Goal: Transaction & Acquisition: Book appointment/travel/reservation

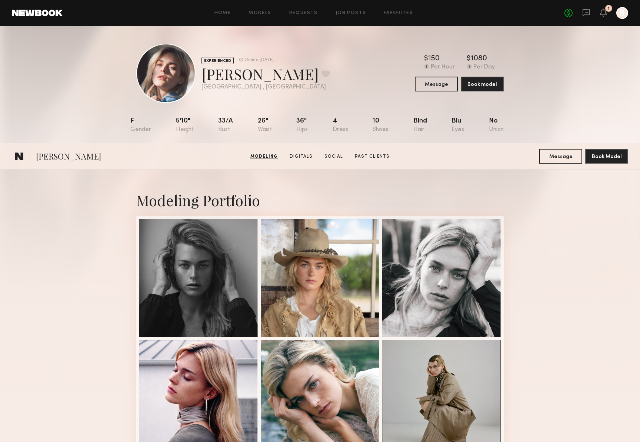
scroll to position [593, 0]
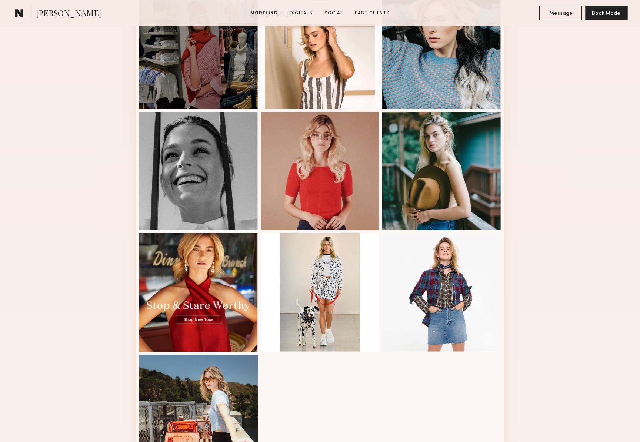
click at [17, 13] on common-icon at bounding box center [19, 13] width 9 height 10
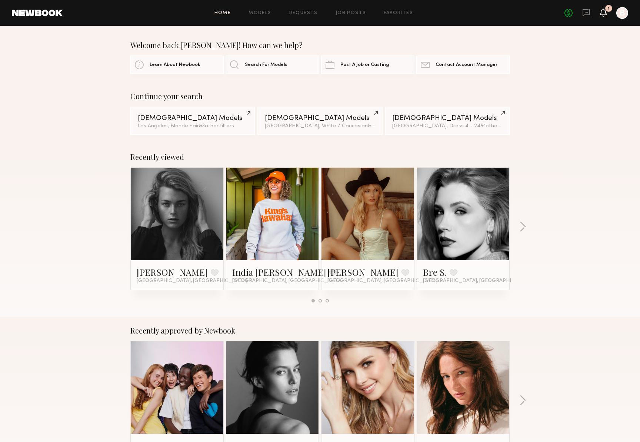
click at [606, 11] on icon at bounding box center [603, 13] width 7 height 8
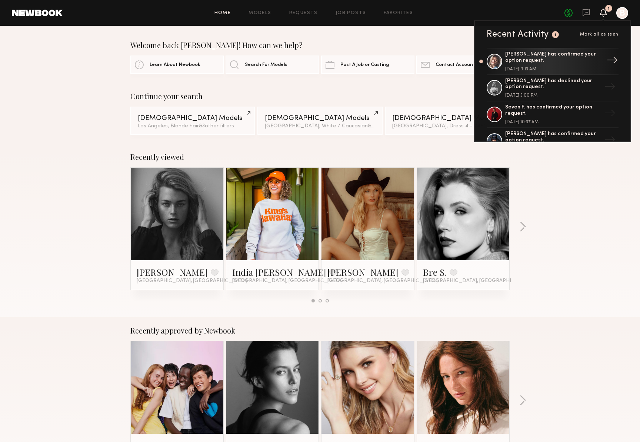
click at [589, 65] on div "Katie O. has confirmed your option request. September 10, 2025 @ 9:13 AM" at bounding box center [553, 61] width 96 height 20
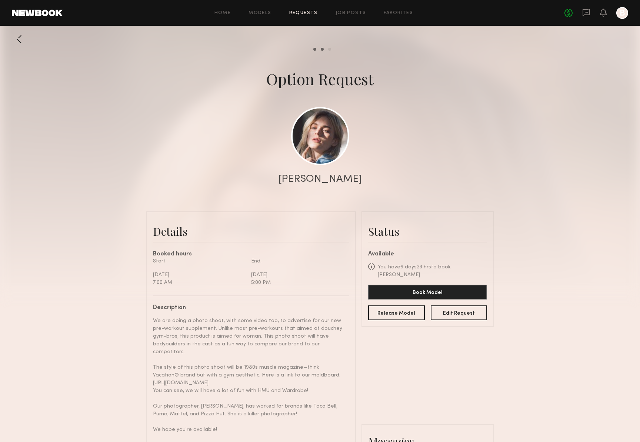
scroll to position [250, 0]
click at [323, 130] on link at bounding box center [320, 136] width 58 height 58
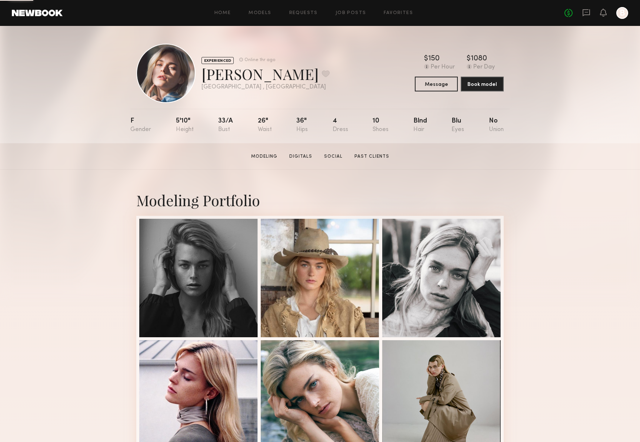
click at [599, 16] on div "No fees up to $5,000 B" at bounding box center [596, 13] width 64 height 12
click at [603, 12] on icon at bounding box center [603, 12] width 6 height 5
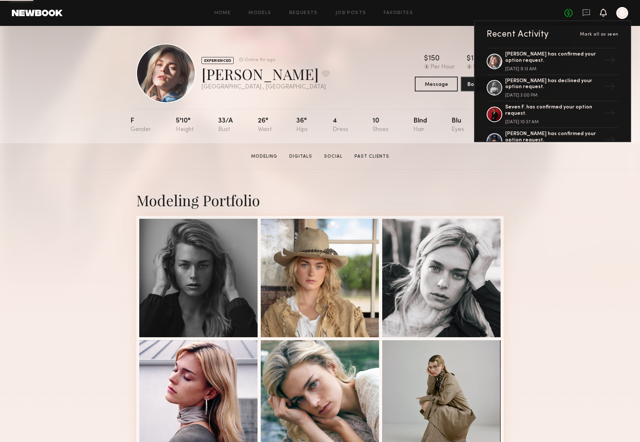
click at [298, 10] on div "Home Models Requests Job Posts Favorites Sign Out No fees up to $5,000 Recent A…" at bounding box center [345, 13] width 565 height 12
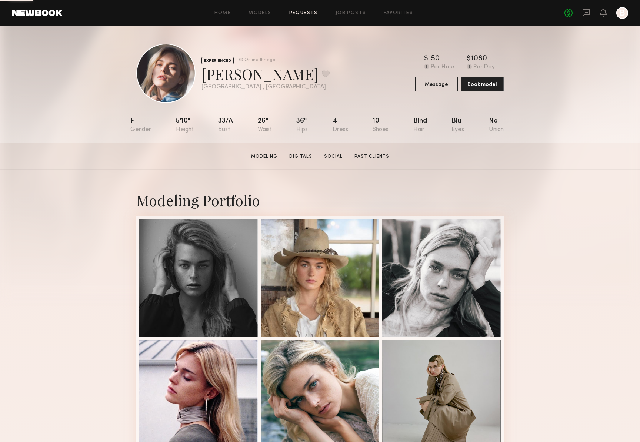
click at [298, 13] on link "Requests" at bounding box center [303, 13] width 29 height 5
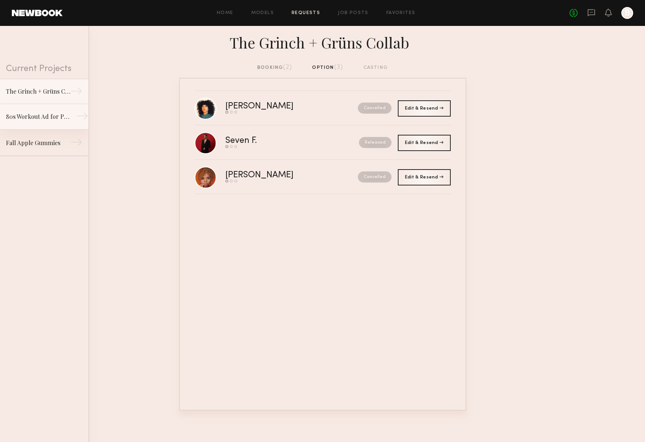
click at [36, 121] on div "80s Workout Ad for Preworkout Gummy" at bounding box center [38, 116] width 64 height 9
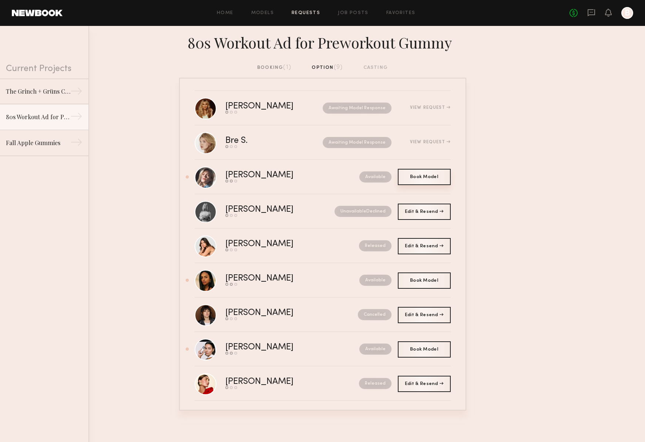
click at [427, 178] on span "Book Model" at bounding box center [424, 177] width 28 height 4
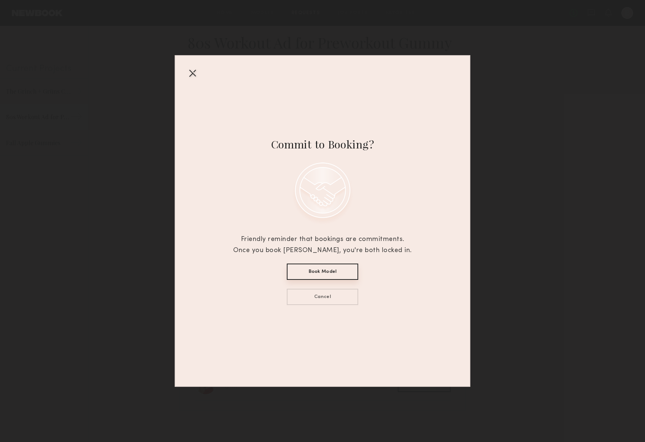
click at [343, 272] on button "Book Model" at bounding box center [322, 272] width 71 height 16
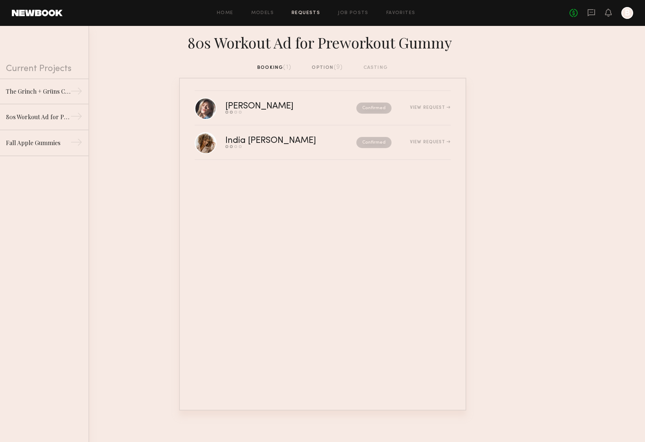
click at [333, 66] on div "option (9)" at bounding box center [327, 68] width 31 height 8
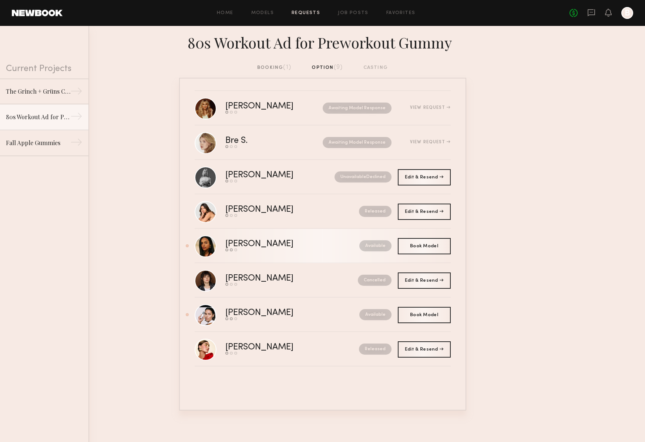
click at [244, 245] on div "[PERSON_NAME]" at bounding box center [276, 244] width 101 height 9
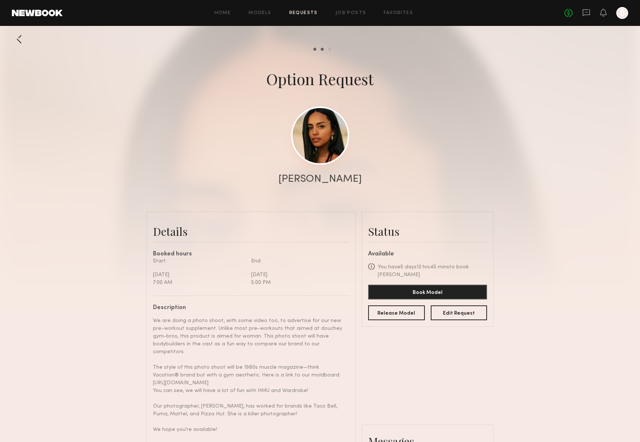
click at [320, 153] on link at bounding box center [320, 136] width 58 height 58
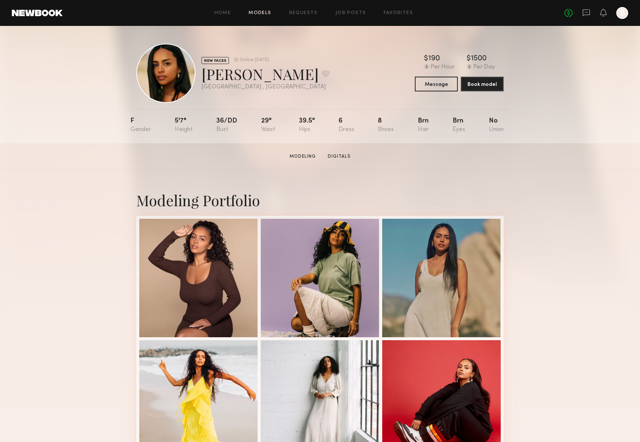
click at [257, 12] on link "Models" at bounding box center [259, 13] width 23 height 5
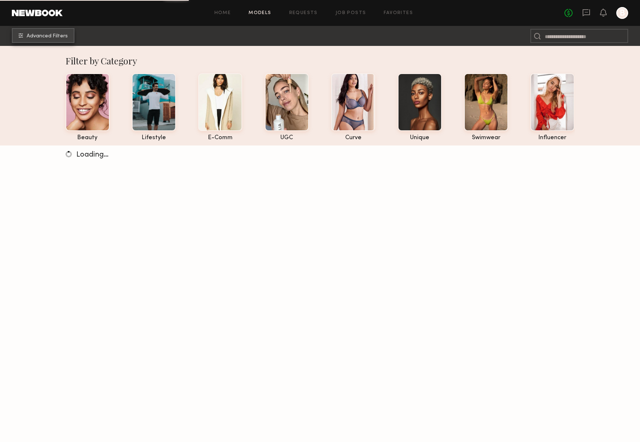
click at [62, 40] on button "Advanced Filters" at bounding box center [43, 35] width 63 height 15
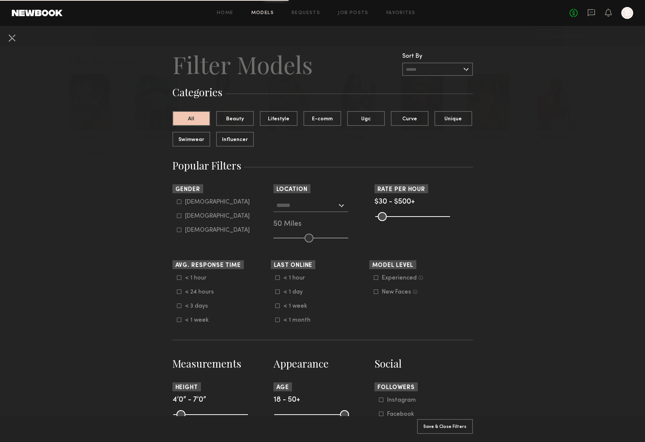
click at [177, 216] on icon at bounding box center [179, 216] width 4 height 4
type input "**"
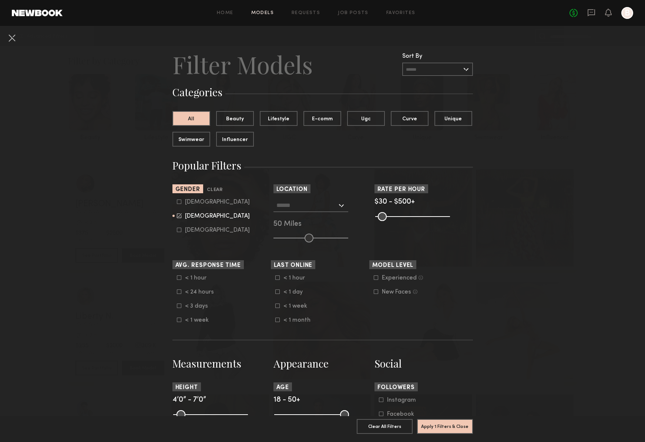
click at [374, 293] on icon at bounding box center [376, 292] width 4 height 4
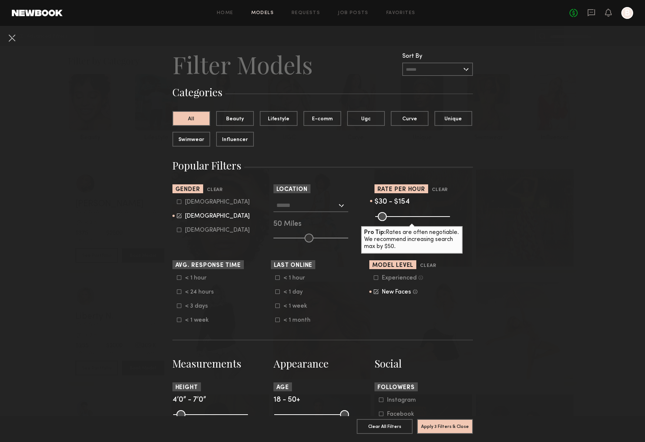
drag, startPoint x: 442, startPoint y: 216, endPoint x: 394, endPoint y: 221, distance: 48.0
type input "***"
click at [394, 220] on common-range-minmax at bounding box center [412, 215] width 75 height 9
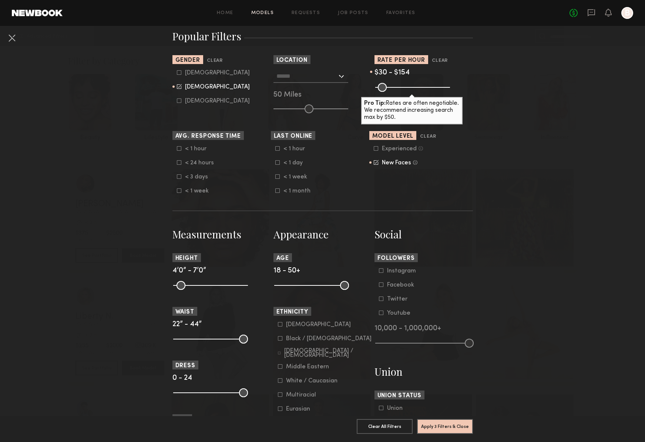
scroll to position [265, 0]
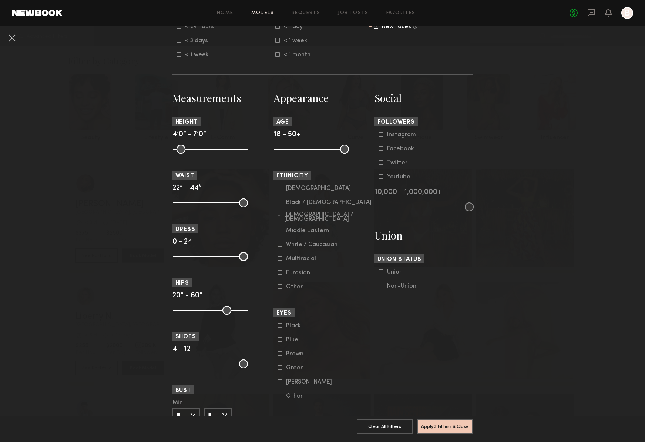
click at [278, 202] on icon at bounding box center [280, 202] width 4 height 4
click at [278, 187] on icon at bounding box center [280, 188] width 4 height 4
click at [279, 259] on icon at bounding box center [280, 258] width 4 height 4
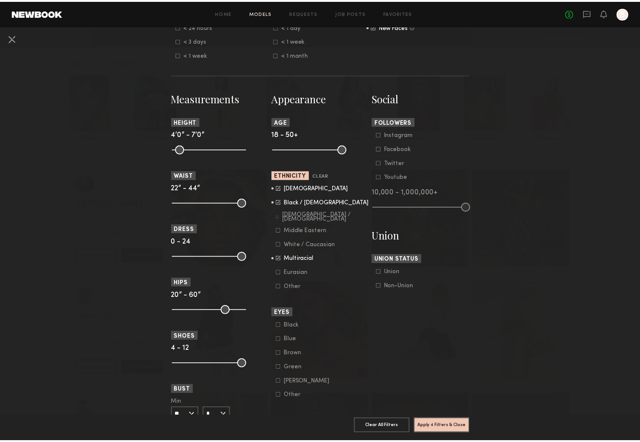
scroll to position [280, 0]
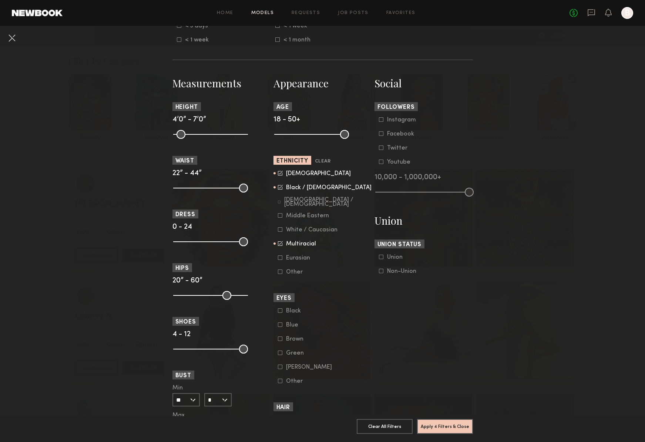
click at [279, 216] on icon at bounding box center [280, 215] width 4 height 4
click at [444, 422] on button "Apply 4 Filters & Close" at bounding box center [445, 426] width 56 height 15
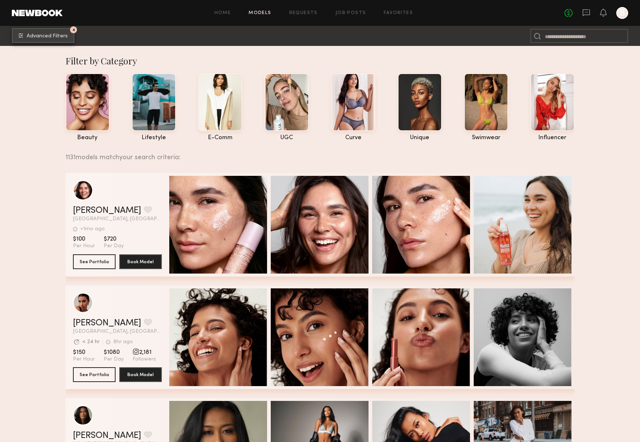
click at [52, 38] on span "Advanced Filters" at bounding box center [47, 36] width 41 height 5
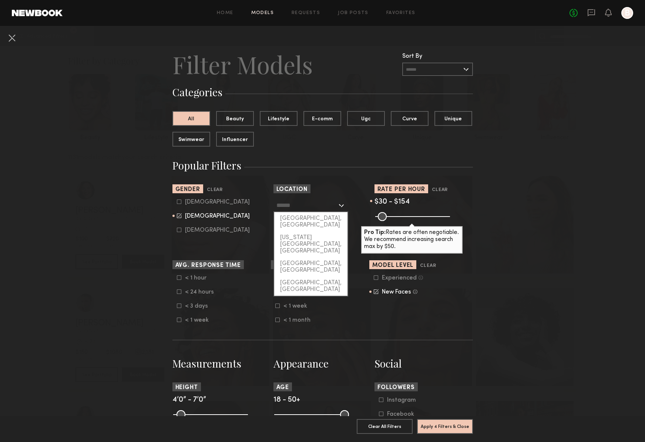
click at [306, 204] on input "text" at bounding box center [307, 205] width 61 height 13
click at [305, 220] on div "[GEOGRAPHIC_DATA], [GEOGRAPHIC_DATA]" at bounding box center [310, 221] width 73 height 19
type input "**********"
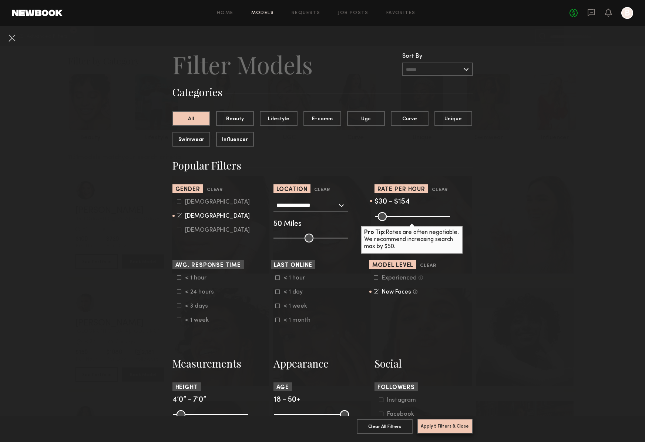
click at [451, 419] on button "Apply 5 Filters & Close" at bounding box center [445, 426] width 56 height 15
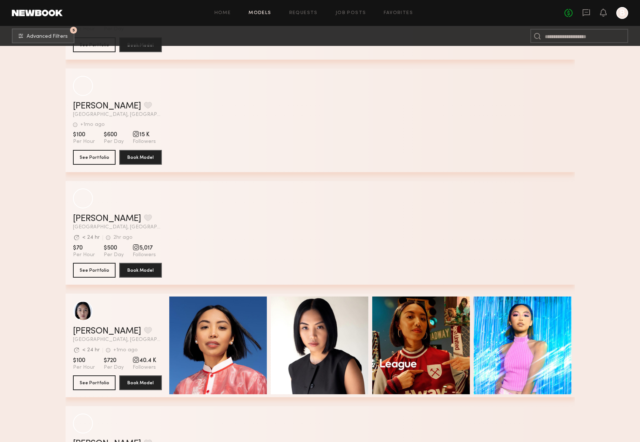
scroll to position [1366, 0]
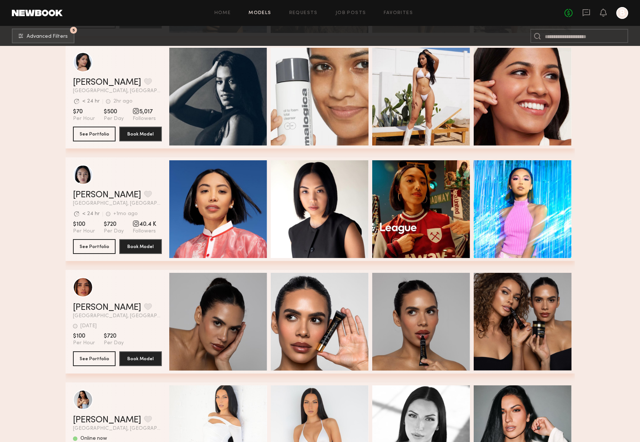
click at [37, 229] on section "Filter by Category beauty lifestyle e-comm UGC curve unique swimwear influencer…" at bounding box center [320, 94] width 640 height 2829
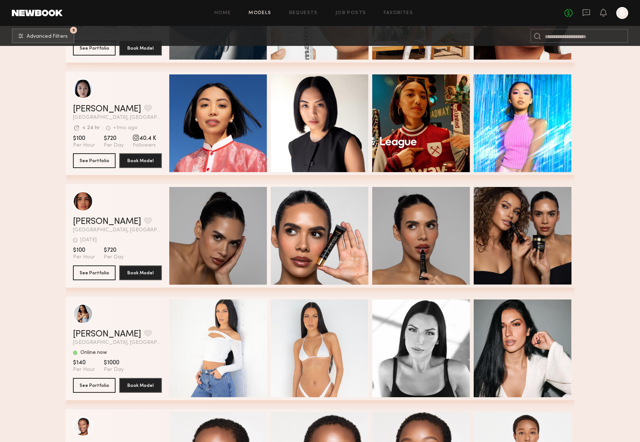
scroll to position [1589, 0]
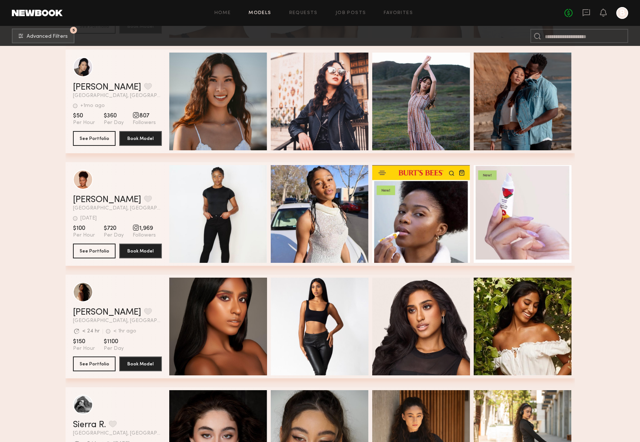
scroll to position [1991, 0]
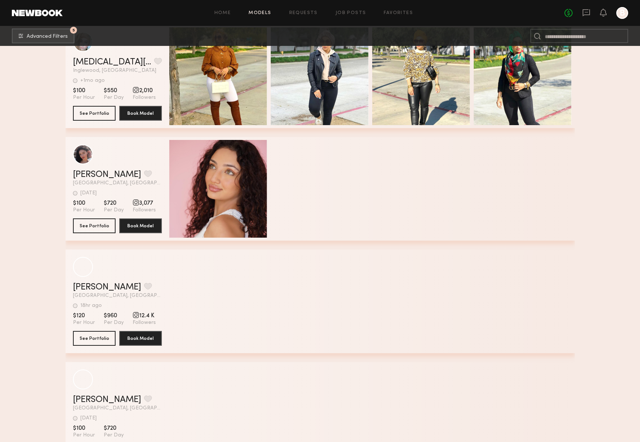
scroll to position [4156, 0]
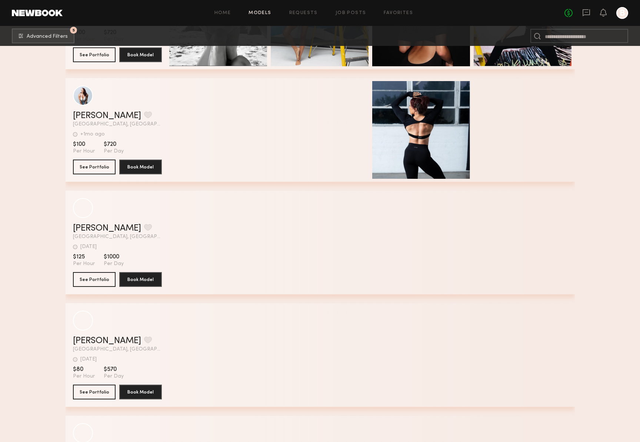
scroll to position [5566, 0]
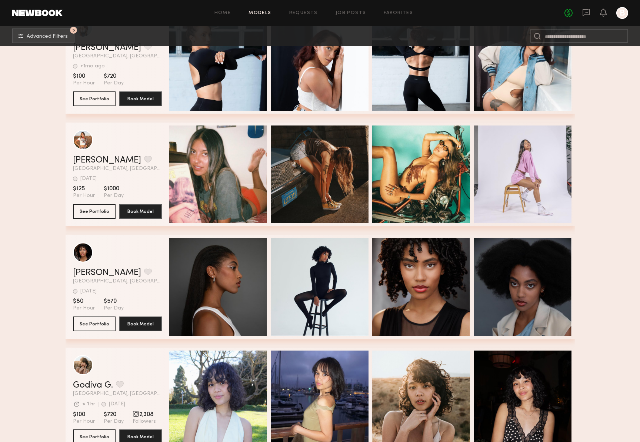
drag, startPoint x: 47, startPoint y: 226, endPoint x: 48, endPoint y: 164, distance: 61.5
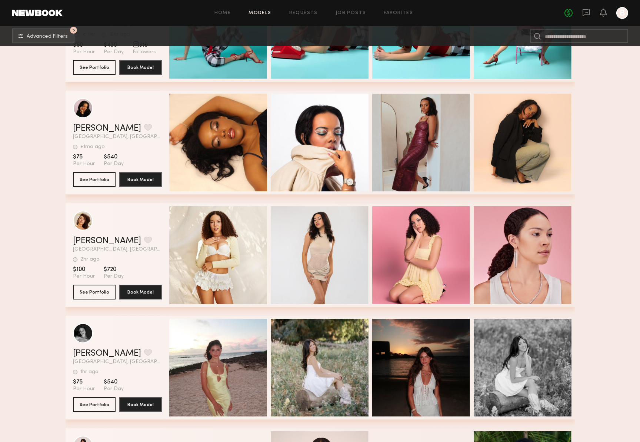
scroll to position [7648, 0]
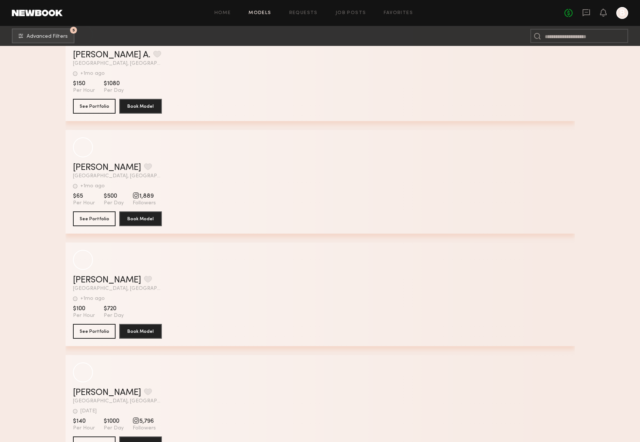
scroll to position [31084, 0]
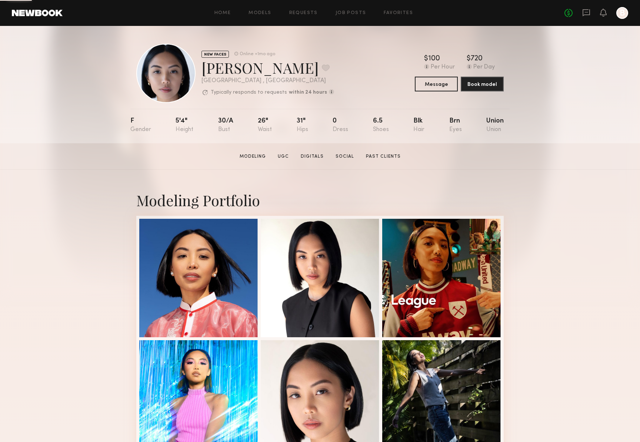
scroll to position [5, 0]
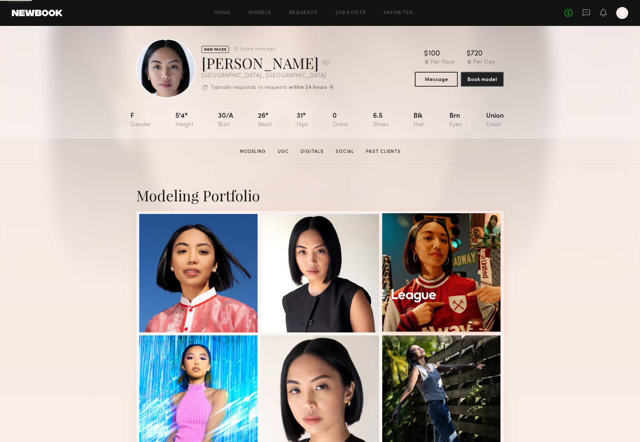
click at [425, 247] on div at bounding box center [441, 272] width 118 height 118
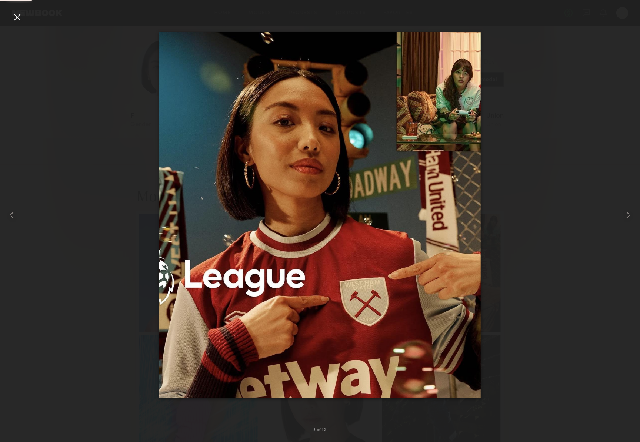
click at [22, 19] on div at bounding box center [17, 17] width 12 height 12
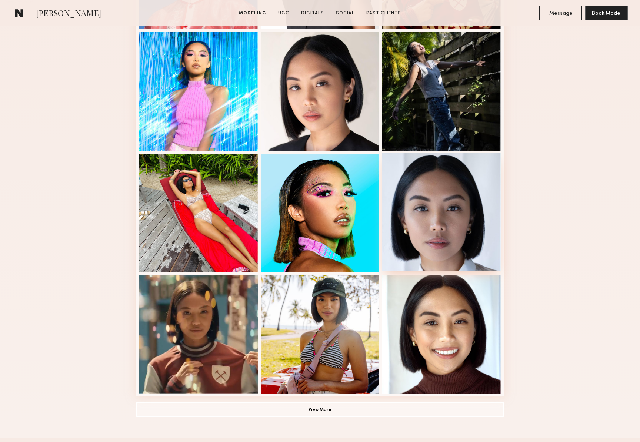
scroll to position [377, 0]
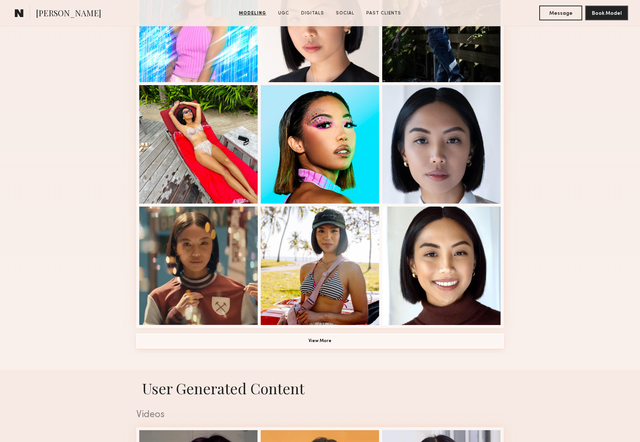
click at [304, 339] on button "View More" at bounding box center [319, 341] width 367 height 15
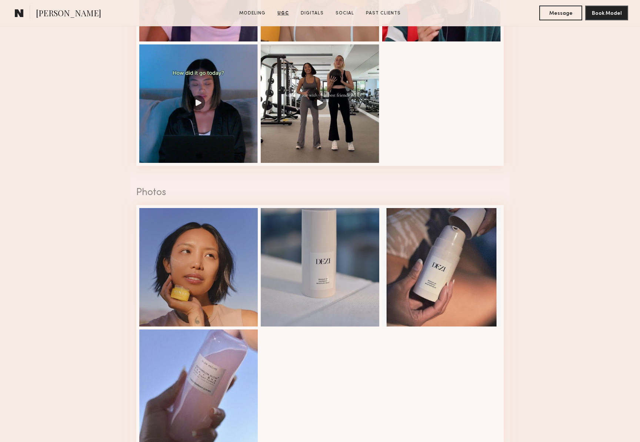
scroll to position [916, 0]
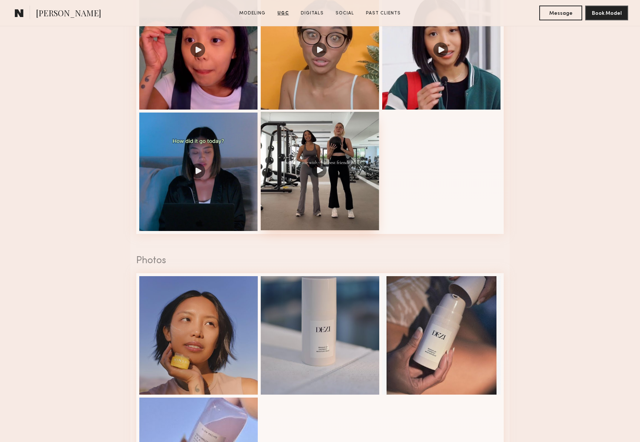
click at [322, 174] on div at bounding box center [320, 171] width 118 height 118
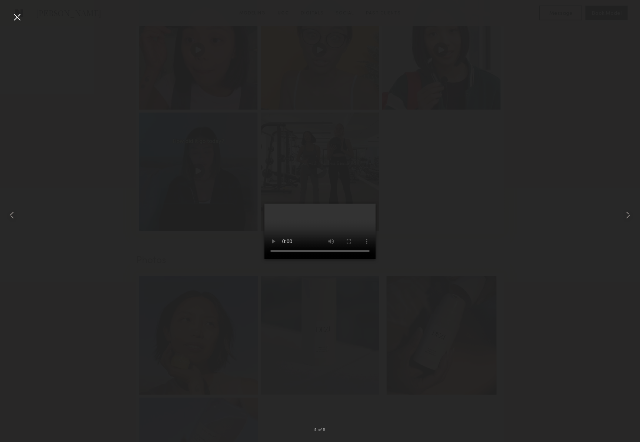
click at [144, 150] on div at bounding box center [320, 215] width 640 height 407
click at [115, 192] on div at bounding box center [320, 215] width 640 height 407
click at [22, 17] on div at bounding box center [17, 17] width 12 height 12
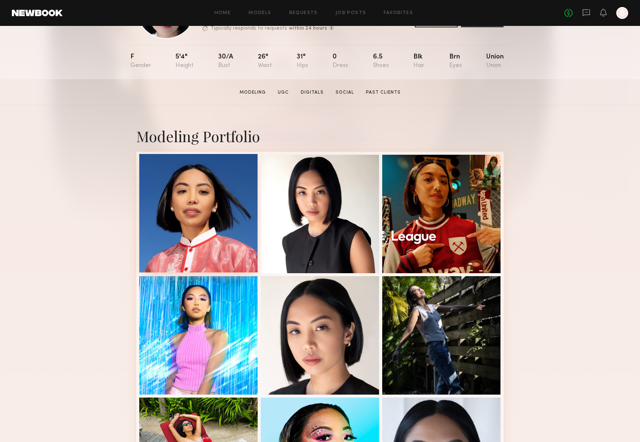
scroll to position [0, 0]
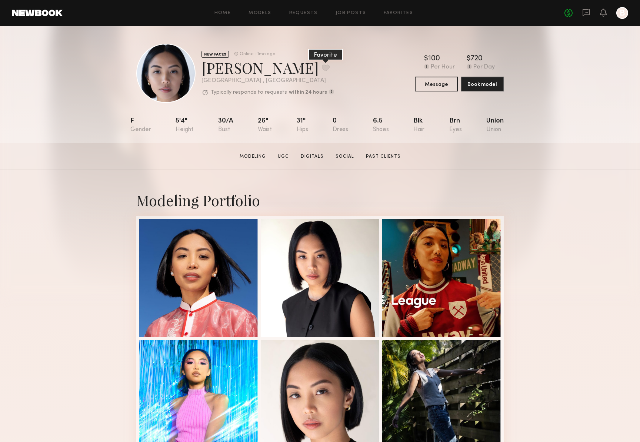
click at [322, 65] on button at bounding box center [326, 67] width 8 height 7
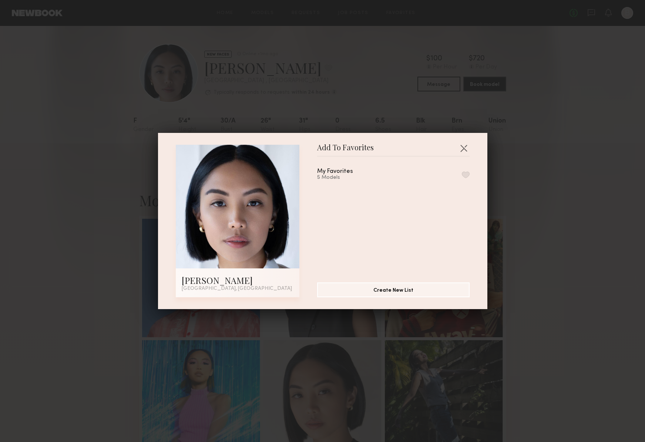
click at [462, 173] on button "button" at bounding box center [466, 174] width 8 height 7
click at [467, 149] on button "button" at bounding box center [464, 148] width 12 height 12
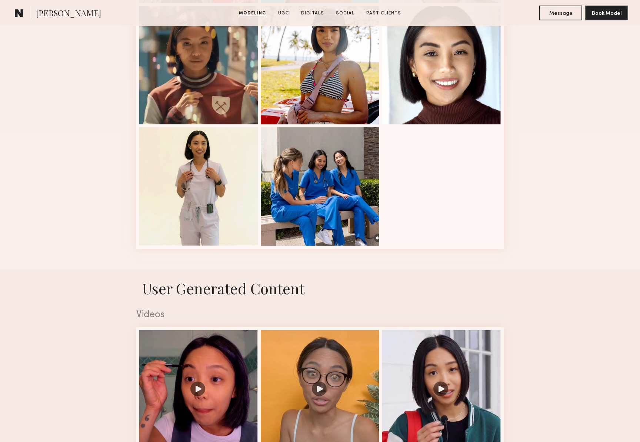
scroll to position [798, 0]
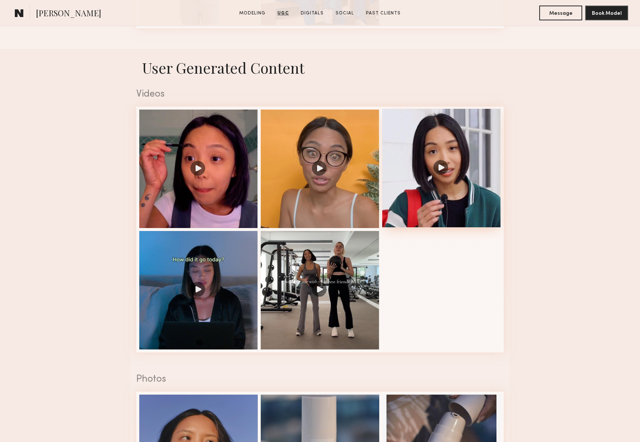
click at [436, 176] on div at bounding box center [441, 168] width 118 height 118
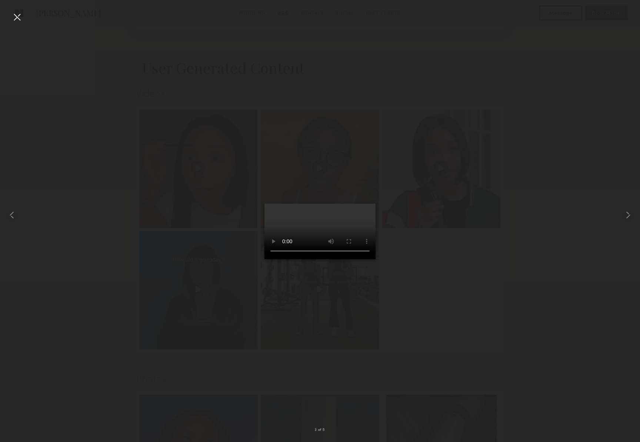
click at [375, 259] on video at bounding box center [319, 232] width 111 height 56
click at [14, 217] on common-icon at bounding box center [12, 215] width 12 height 12
click at [317, 259] on video at bounding box center [319, 232] width 111 height 56
click at [331, 259] on video at bounding box center [319, 232] width 111 height 56
click at [584, 283] on div at bounding box center [320, 215] width 640 height 407
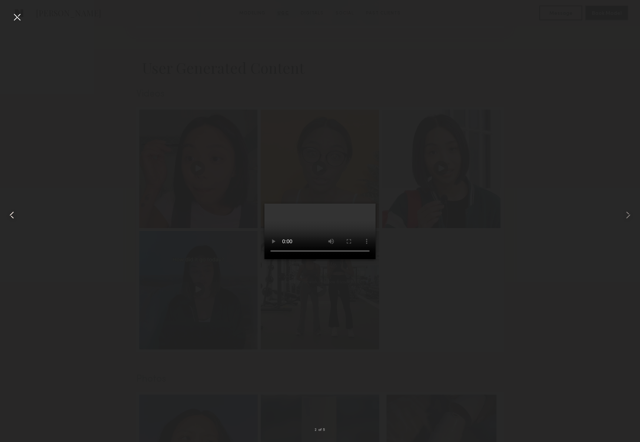
click at [23, 19] on div at bounding box center [13, 215] width 26 height 407
click at [304, 259] on video at bounding box center [319, 232] width 111 height 56
click at [331, 259] on video at bounding box center [319, 232] width 111 height 56
click at [17, 17] on div at bounding box center [17, 17] width 12 height 12
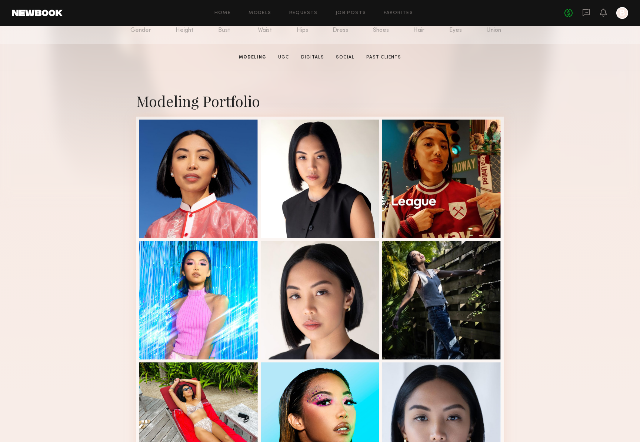
scroll to position [0, 0]
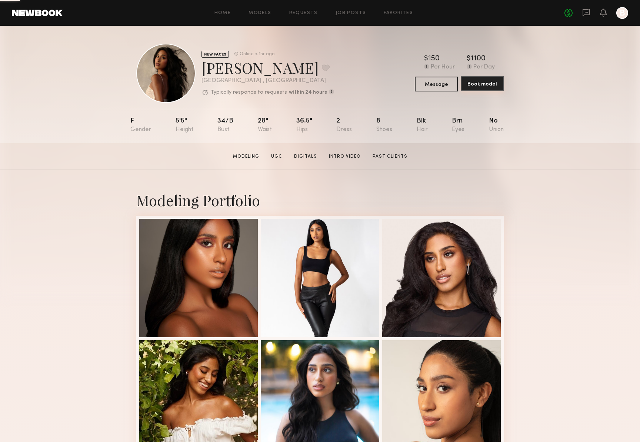
click at [486, 83] on button "Book model" at bounding box center [482, 83] width 43 height 15
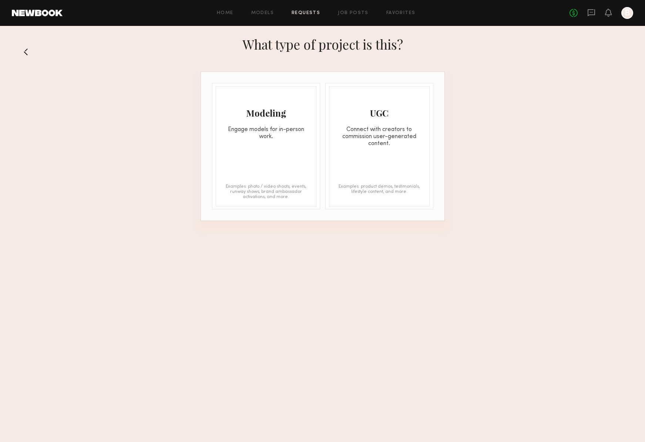
click at [285, 135] on div "Engage models for in-person work." at bounding box center [266, 133] width 100 height 14
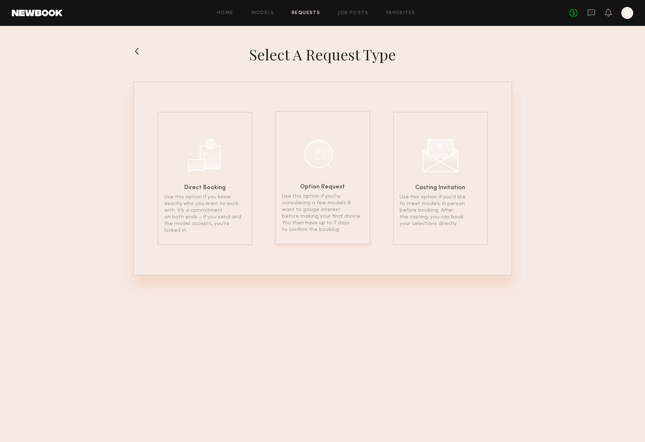
click at [329, 157] on div at bounding box center [322, 154] width 37 height 37
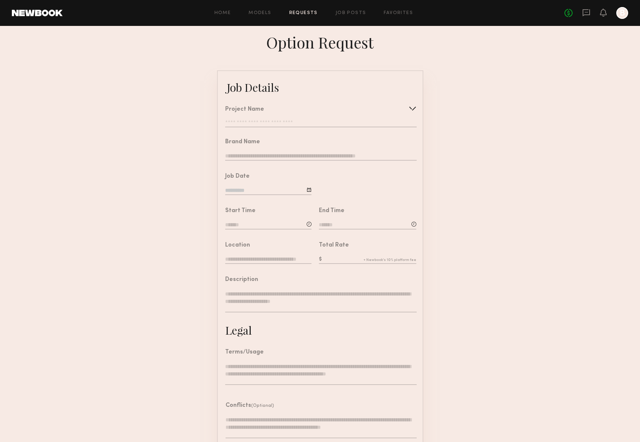
click at [264, 122] on input "text" at bounding box center [320, 123] width 191 height 7
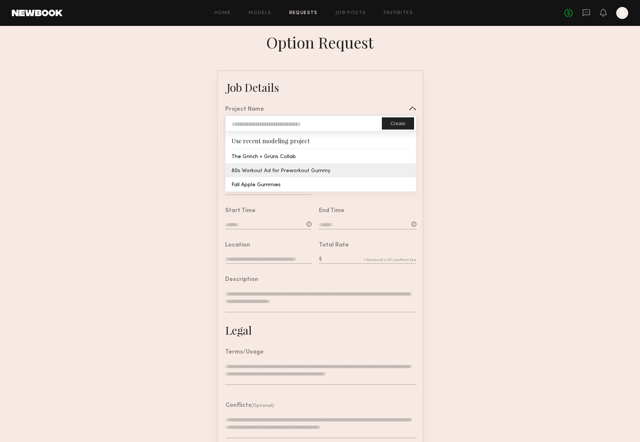
type input "**********"
type input "*****"
type input "**********"
type textarea "**********"
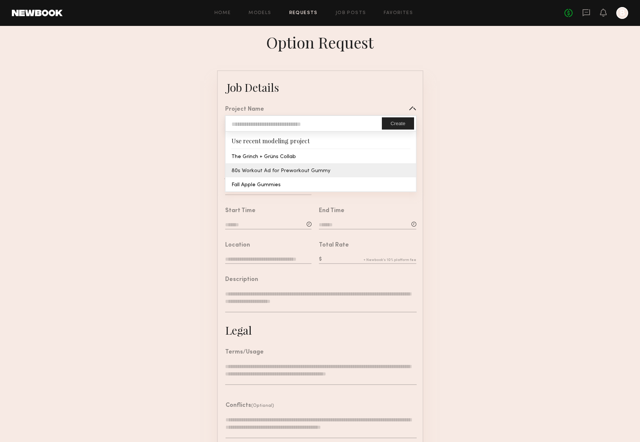
type textarea "**********"
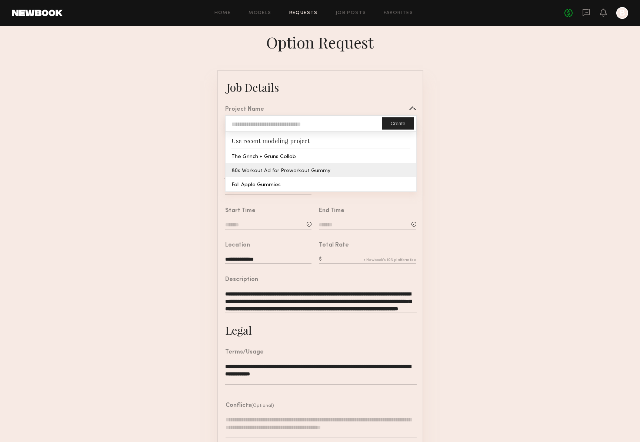
click at [275, 169] on common-border "**********" at bounding box center [320, 276] width 206 height 412
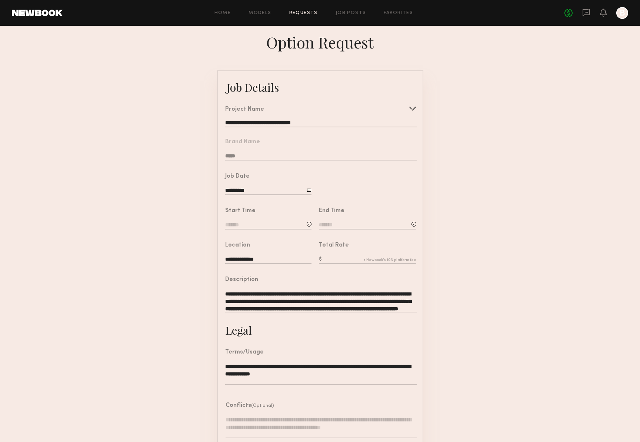
click at [264, 221] on input at bounding box center [268, 225] width 86 height 8
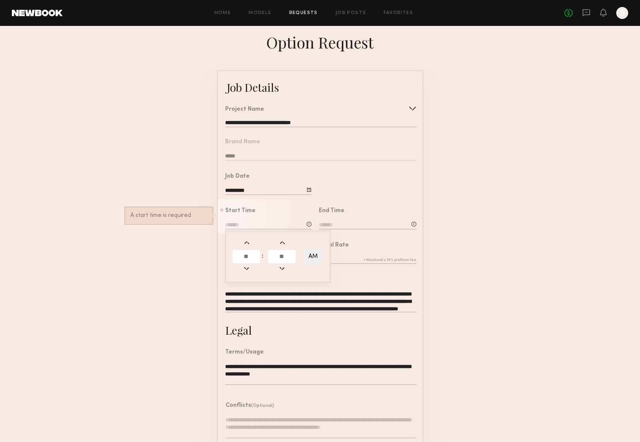
click at [248, 256] on input "text" at bounding box center [246, 256] width 27 height 13
type input "*"
click at [280, 257] on input "text" at bounding box center [281, 256] width 27 height 13
type input "**"
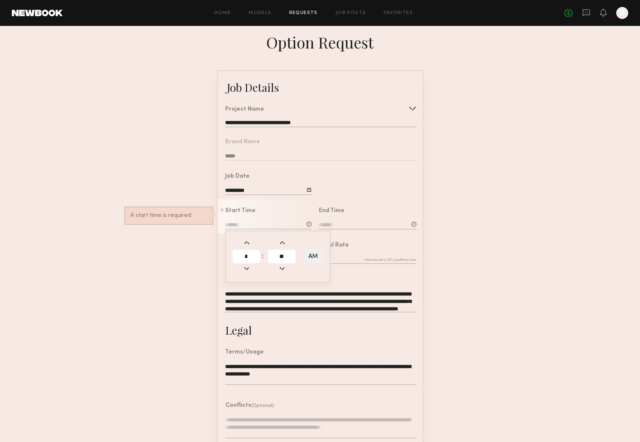
type input "*******"
type input "**"
click at [353, 225] on input at bounding box center [367, 225] width 97 height 8
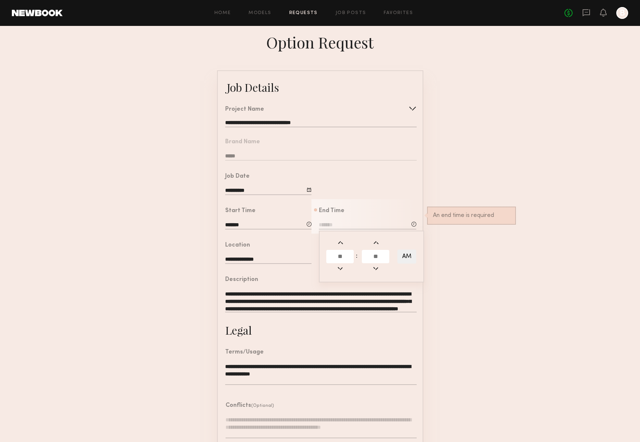
click at [342, 258] on input "text" at bounding box center [339, 256] width 27 height 13
type input "*"
click at [376, 259] on input "text" at bounding box center [375, 256] width 27 height 13
type input "**"
type input "*******"
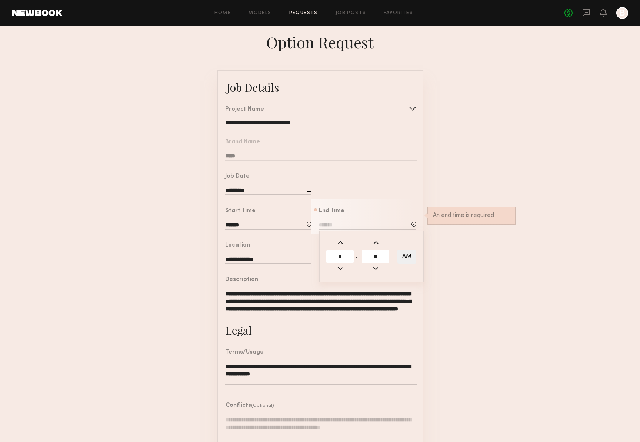
type input "**"
click at [412, 258] on button "AM" at bounding box center [406, 257] width 19 height 14
type input "*******"
click at [447, 260] on form "**********" at bounding box center [320, 276] width 640 height 412
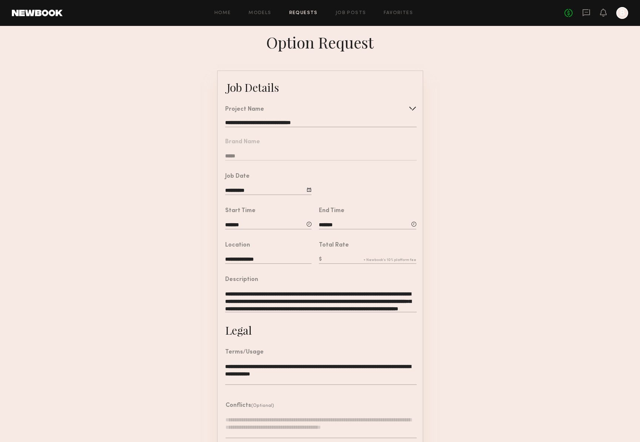
click at [353, 259] on input "text" at bounding box center [367, 260] width 97 height 8
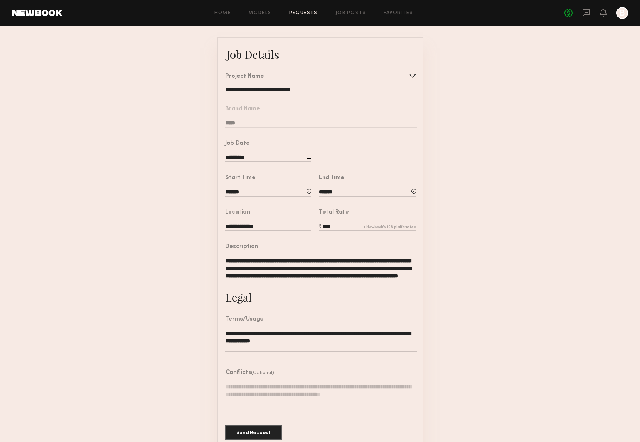
scroll to position [46, 0]
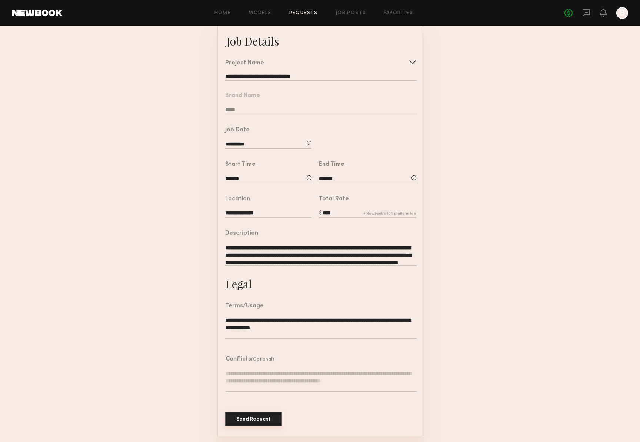
type input "****"
click at [264, 416] on button "Send Request" at bounding box center [253, 419] width 57 height 15
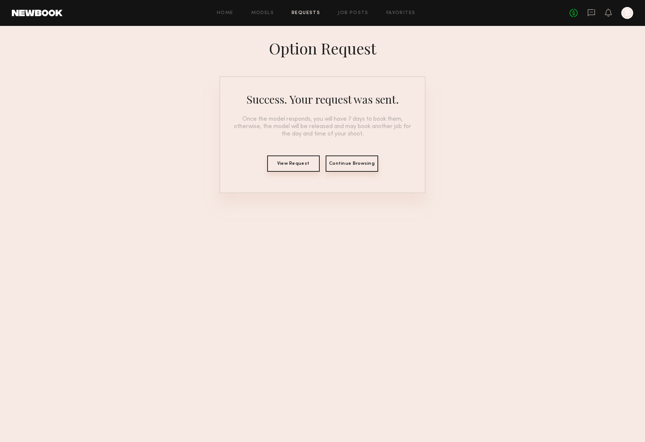
click at [298, 165] on button "View Request" at bounding box center [293, 164] width 53 height 16
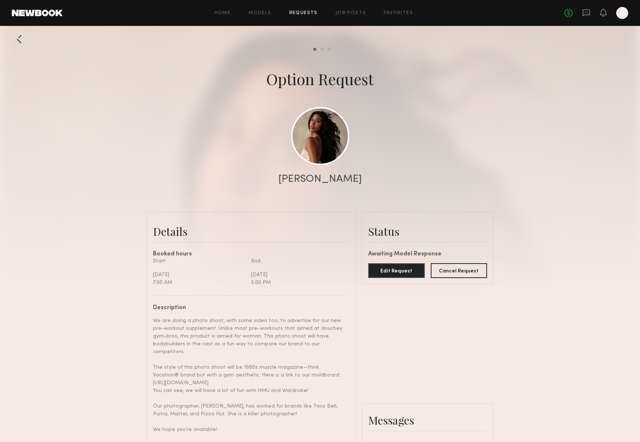
scroll to position [251, 0]
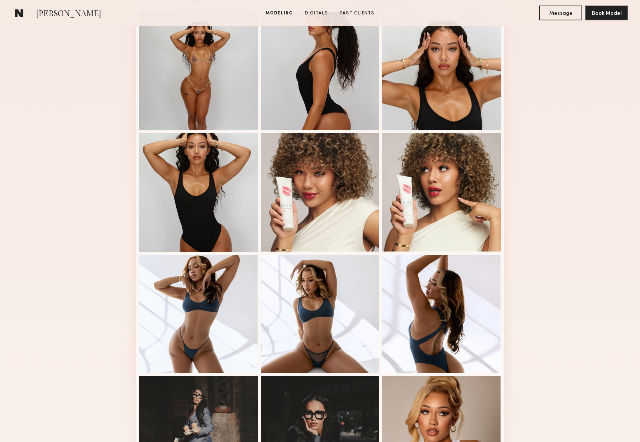
scroll to position [357, 0]
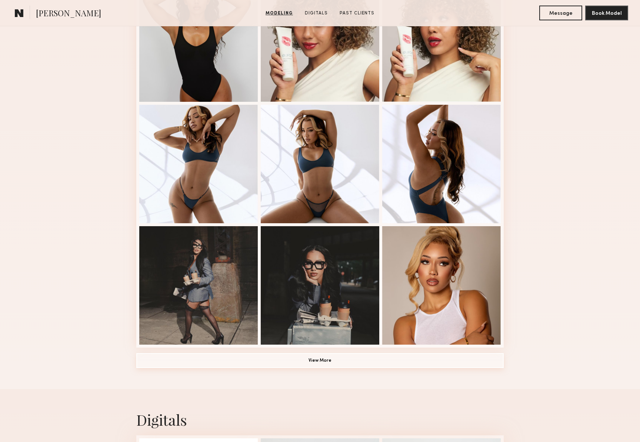
click at [272, 360] on button "View More" at bounding box center [319, 360] width 367 height 15
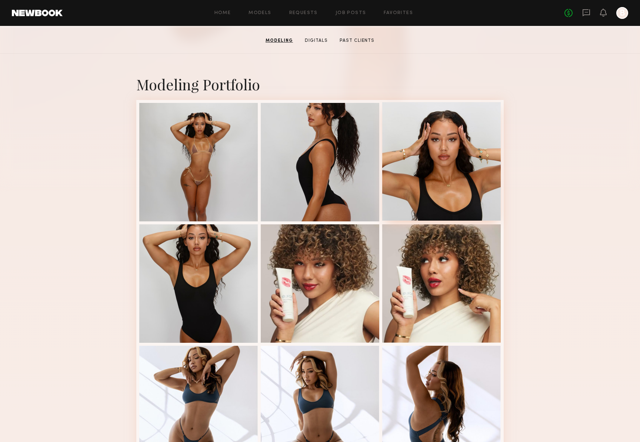
scroll to position [0, 0]
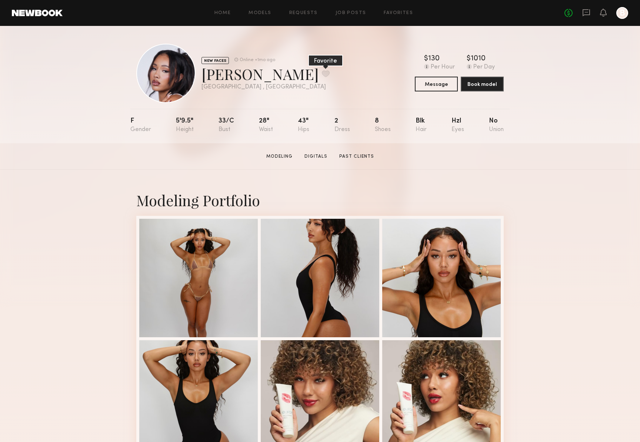
click at [322, 71] on button at bounding box center [326, 73] width 8 height 7
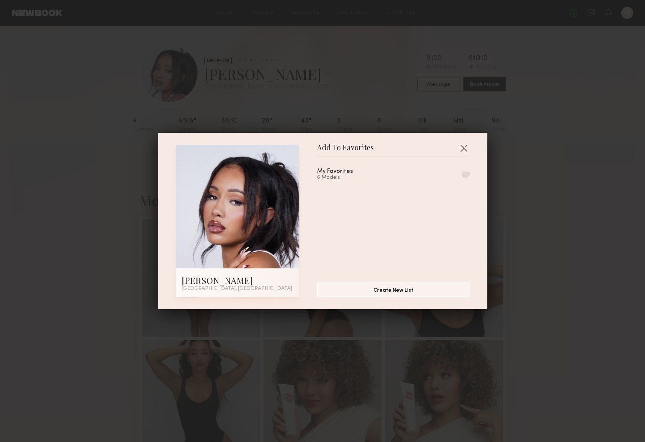
click at [462, 172] on button "button" at bounding box center [466, 174] width 8 height 7
click at [459, 147] on button "button" at bounding box center [464, 148] width 12 height 12
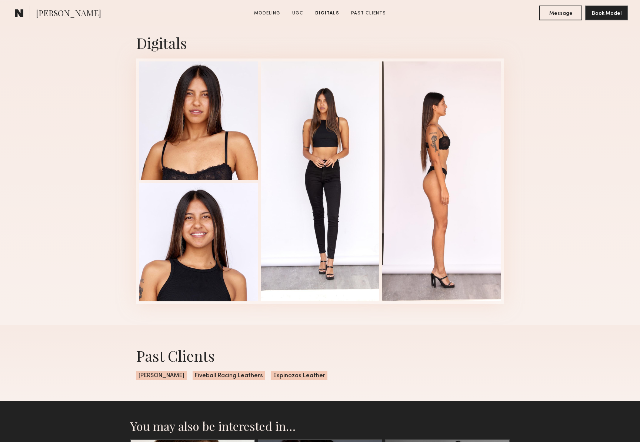
scroll to position [716, 0]
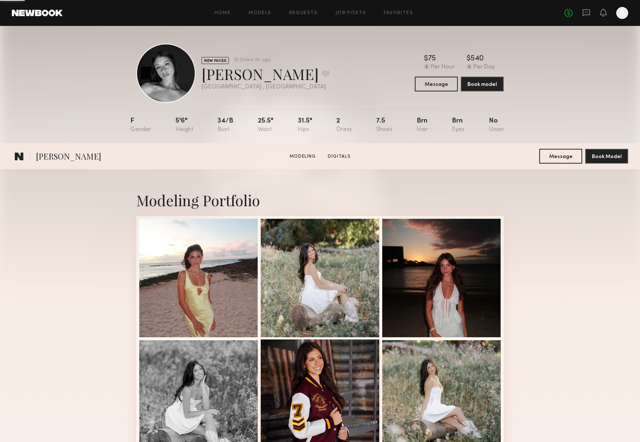
scroll to position [289, 0]
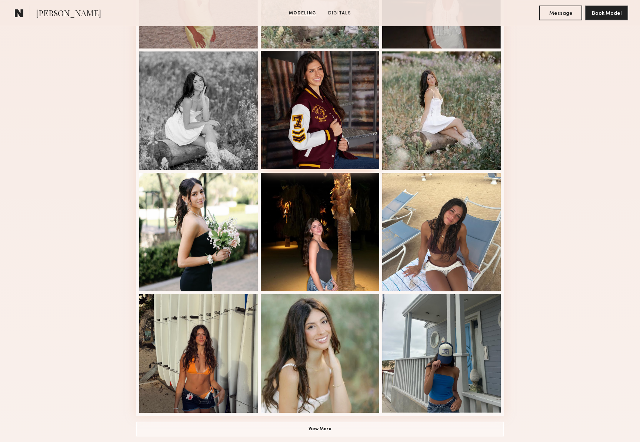
click at [341, 144] on div at bounding box center [320, 110] width 118 height 118
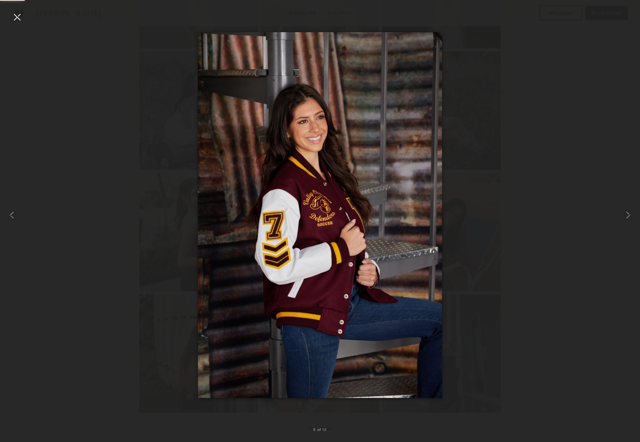
click at [547, 195] on div at bounding box center [320, 215] width 640 height 407
click at [19, 18] on div at bounding box center [17, 17] width 12 height 12
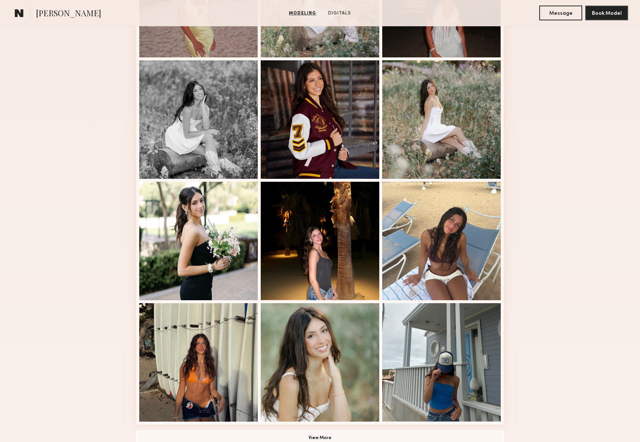
scroll to position [0, 0]
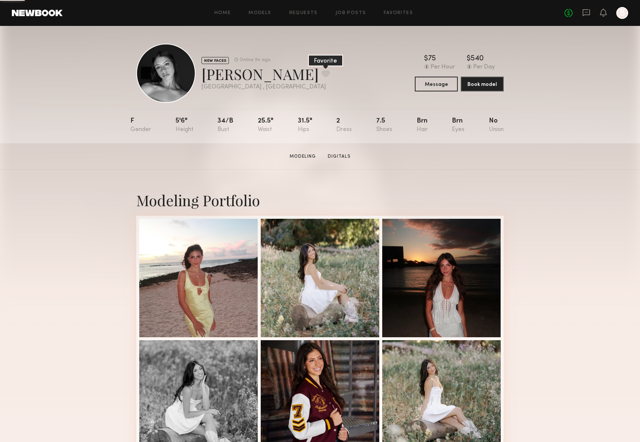
click at [322, 74] on button at bounding box center [326, 73] width 8 height 7
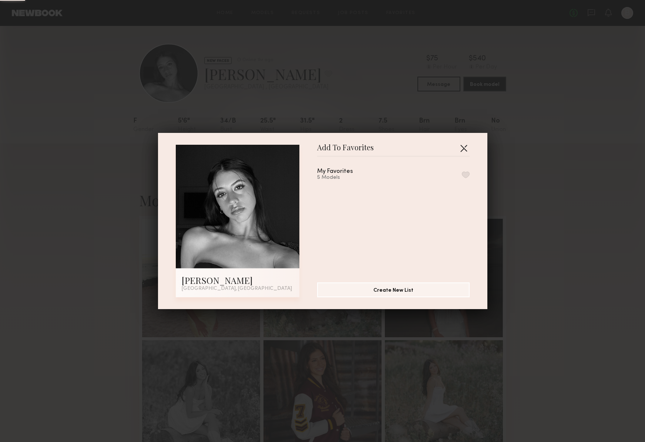
click at [458, 146] on button "button" at bounding box center [464, 148] width 12 height 12
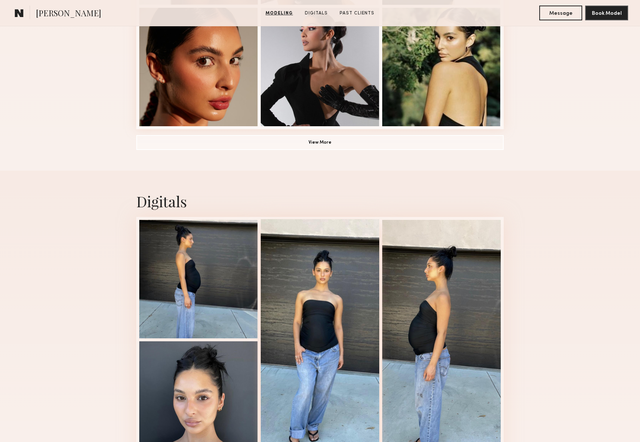
scroll to position [623, 0]
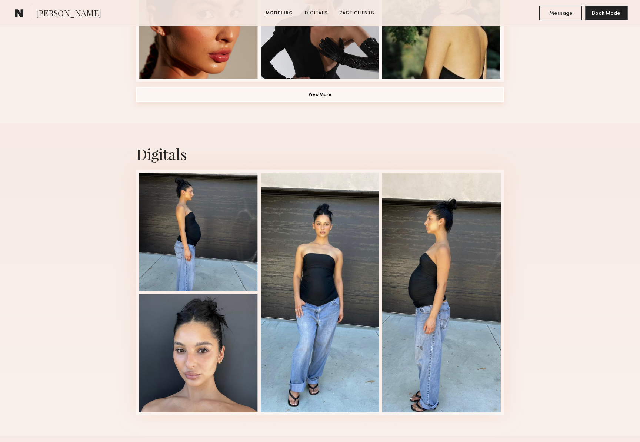
click at [361, 100] on button "View More" at bounding box center [319, 94] width 367 height 15
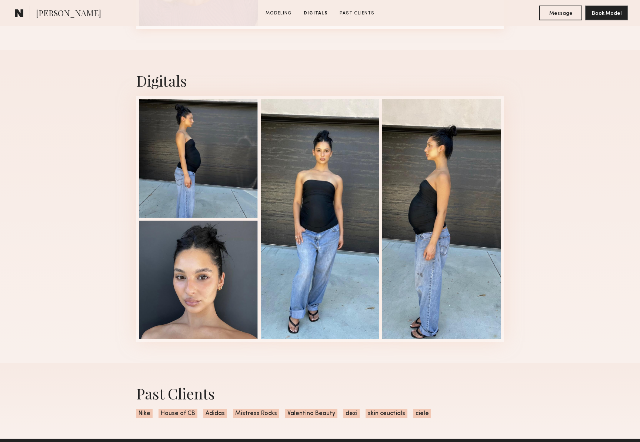
scroll to position [1191, 0]
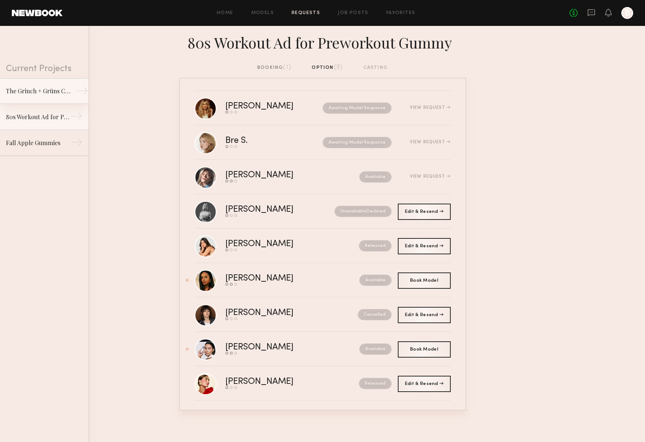
click at [35, 95] on div "The Grinch + Grüns Collab" at bounding box center [38, 91] width 64 height 9
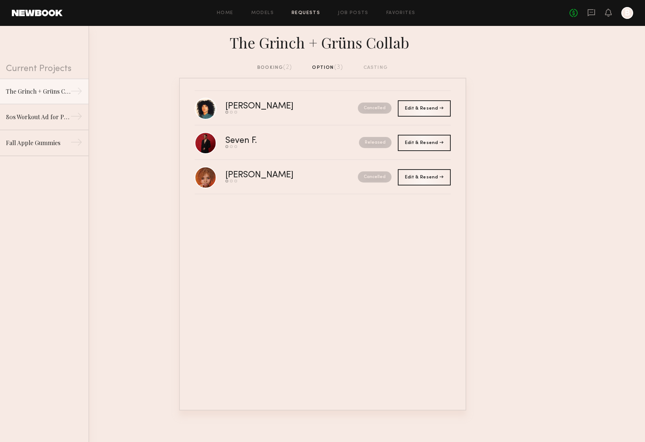
click at [264, 66] on div "booking (2)" at bounding box center [274, 68] width 35 height 8
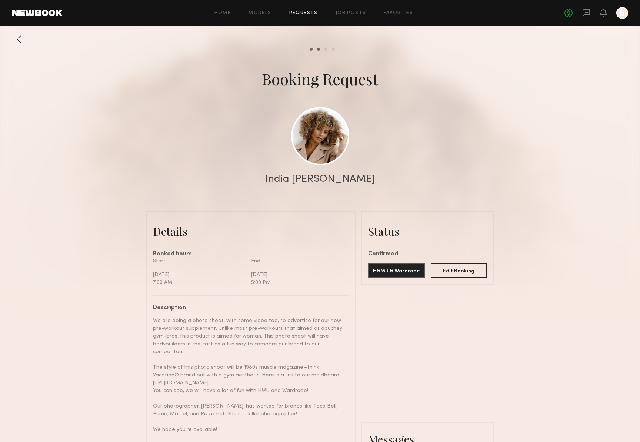
scroll to position [747, 0]
click at [315, 13] on link "Requests" at bounding box center [303, 13] width 29 height 5
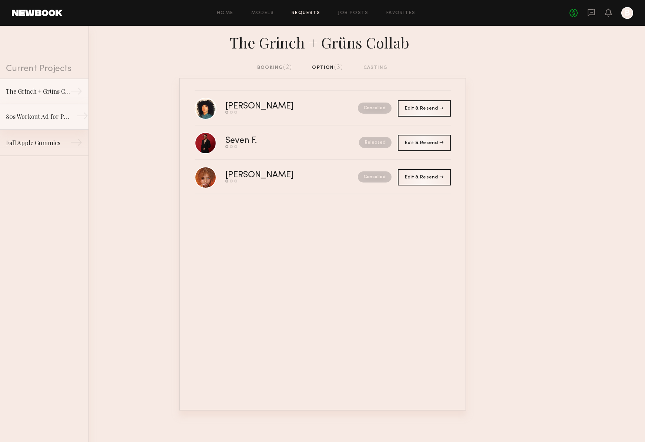
click at [52, 118] on div "80s Workout Ad for Preworkout Gummy" at bounding box center [38, 116] width 64 height 9
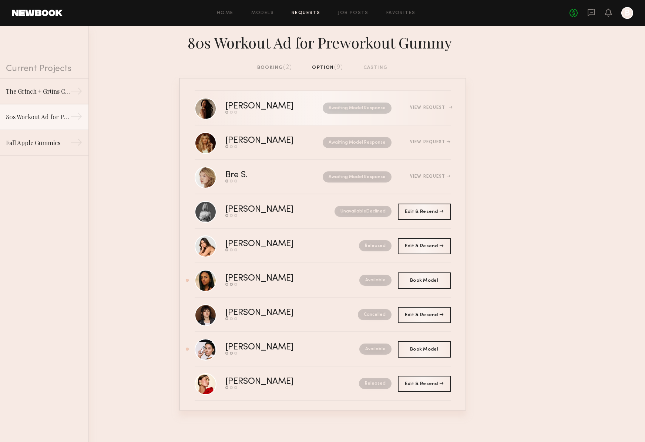
click at [247, 106] on div "[PERSON_NAME]" at bounding box center [267, 106] width 83 height 9
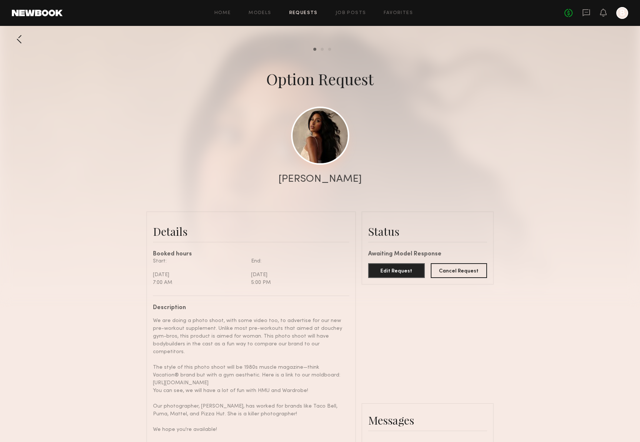
click at [335, 131] on link at bounding box center [320, 136] width 58 height 58
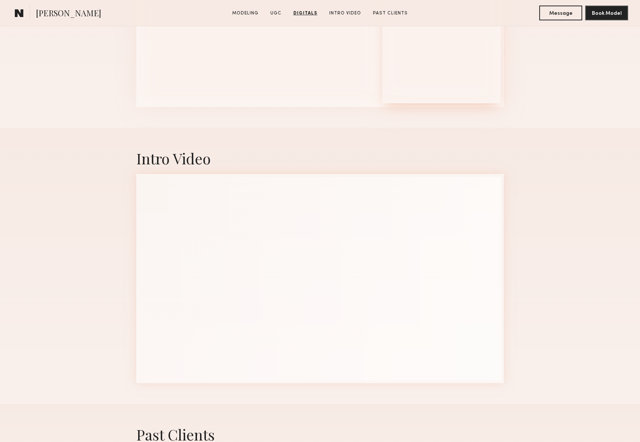
scroll to position [2028, 0]
